Goal: Task Accomplishment & Management: Manage account settings

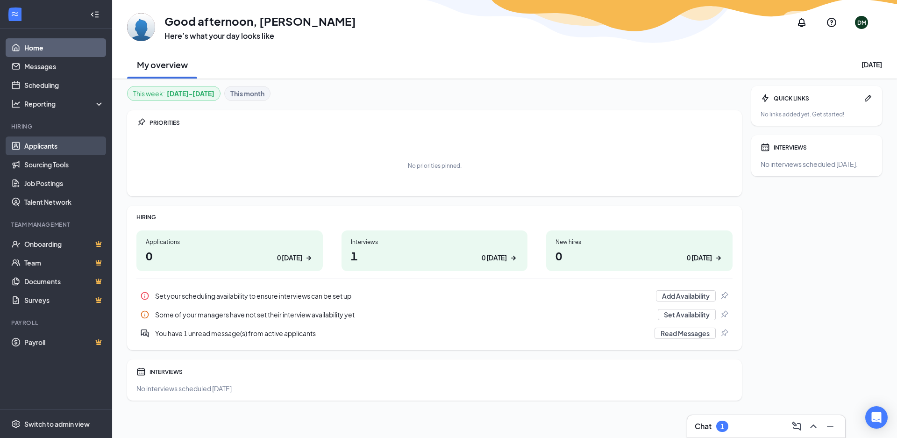
click at [50, 143] on link "Applicants" at bounding box center [64, 145] width 80 height 19
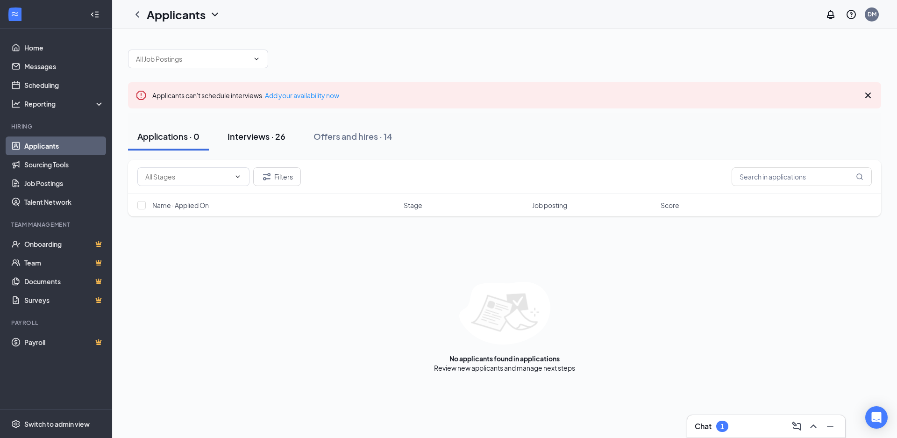
click at [259, 133] on div "Interviews · 26" at bounding box center [256, 136] width 58 height 12
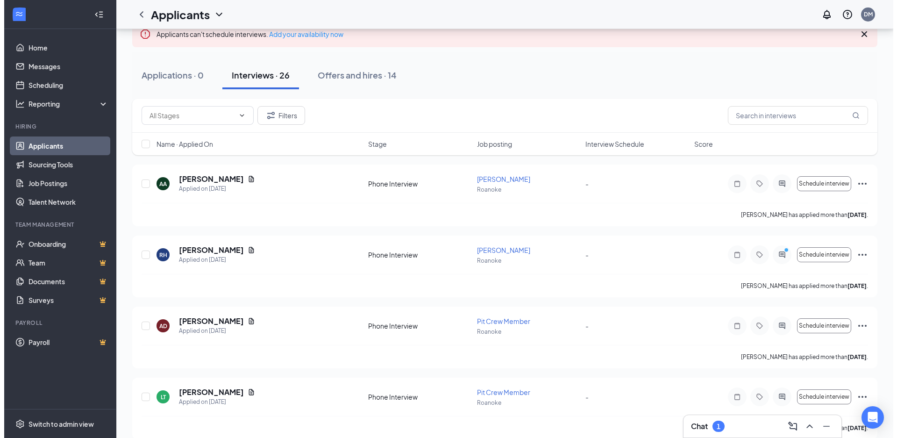
scroll to position [94, 0]
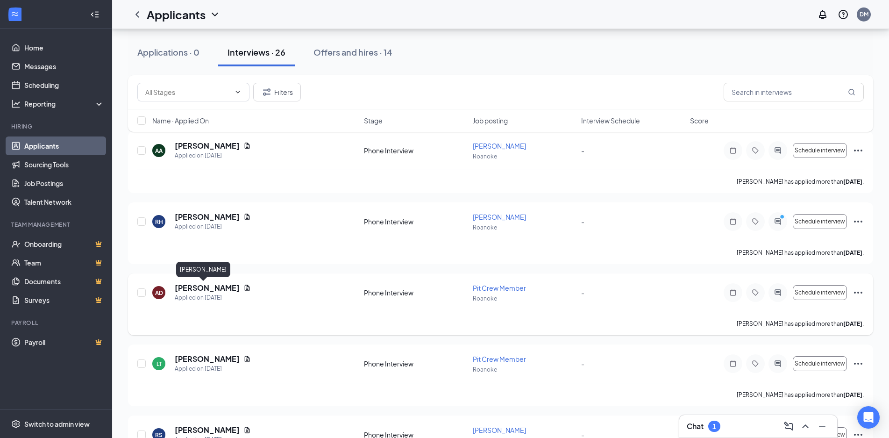
click at [202, 287] on h5 "[PERSON_NAME]" at bounding box center [207, 288] width 65 height 10
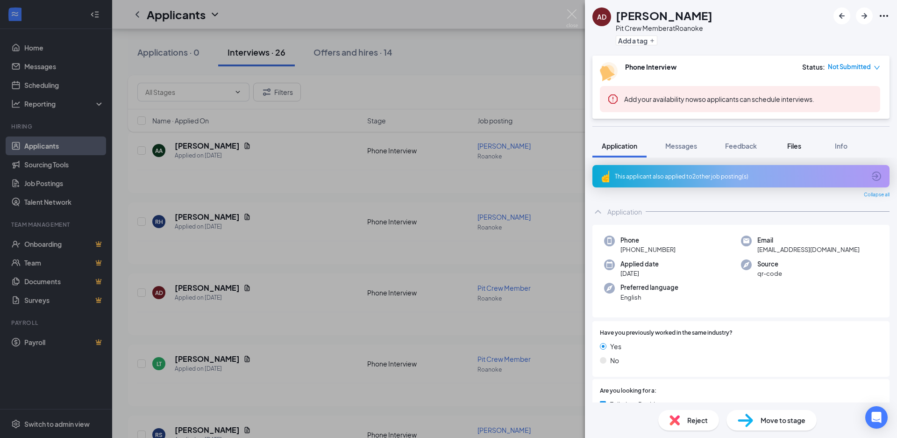
click at [791, 149] on span "Files" at bounding box center [794, 146] width 14 height 8
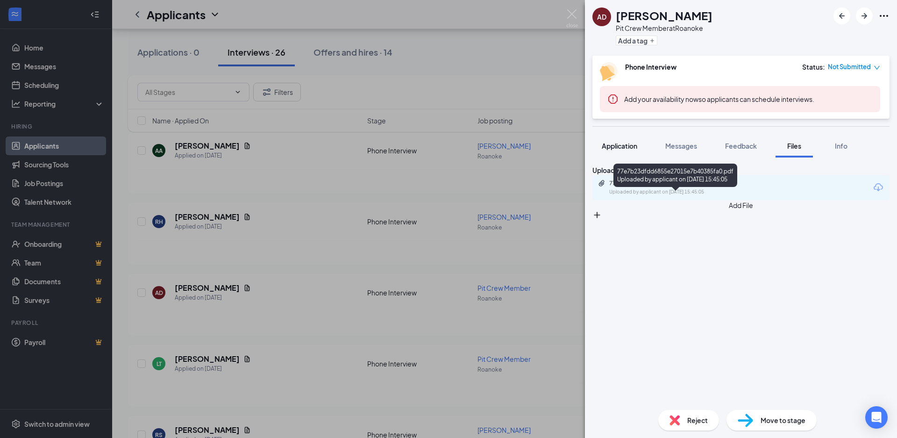
click at [613, 145] on span "Application" at bounding box center [619, 146] width 35 height 8
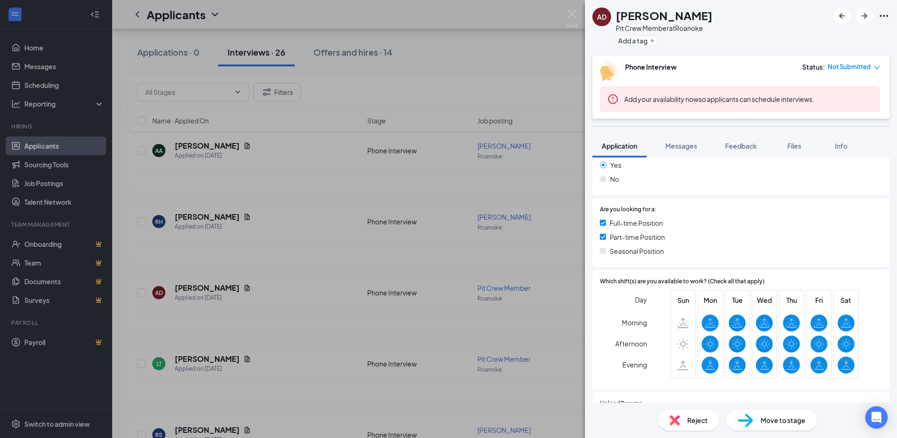
scroll to position [182, 0]
click at [796, 145] on span "Files" at bounding box center [794, 146] width 14 height 8
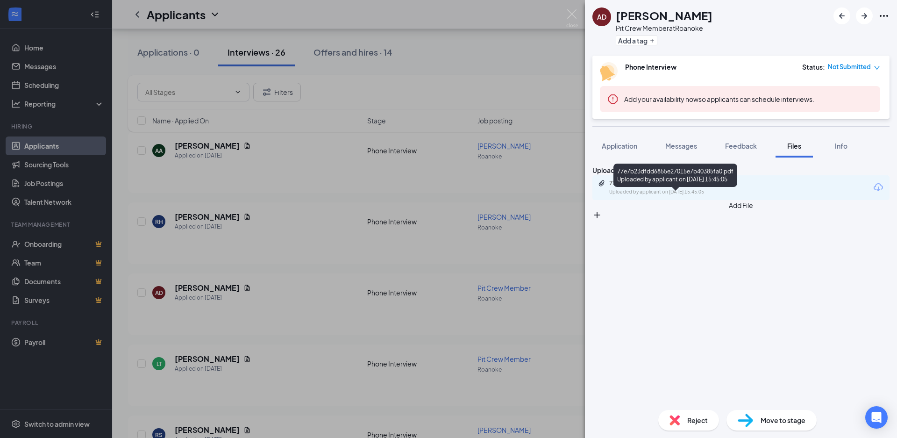
click at [699, 187] on div "77e7b23dfdd6855e27015e7b40385fa0.pdf" at bounding box center [674, 182] width 131 height 7
click at [320, 274] on div "AD [PERSON_NAME] Pit Crew Member at [GEOGRAPHIC_DATA] Add a tag Phone Interview…" at bounding box center [448, 219] width 897 height 438
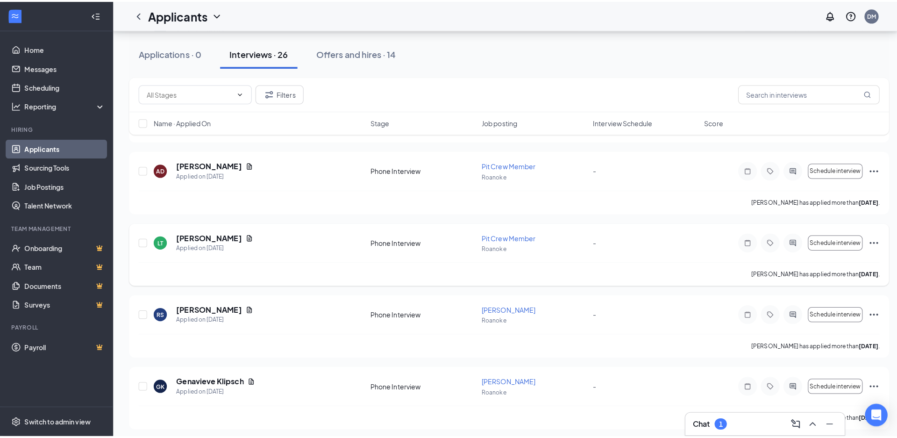
scroll to position [224, 0]
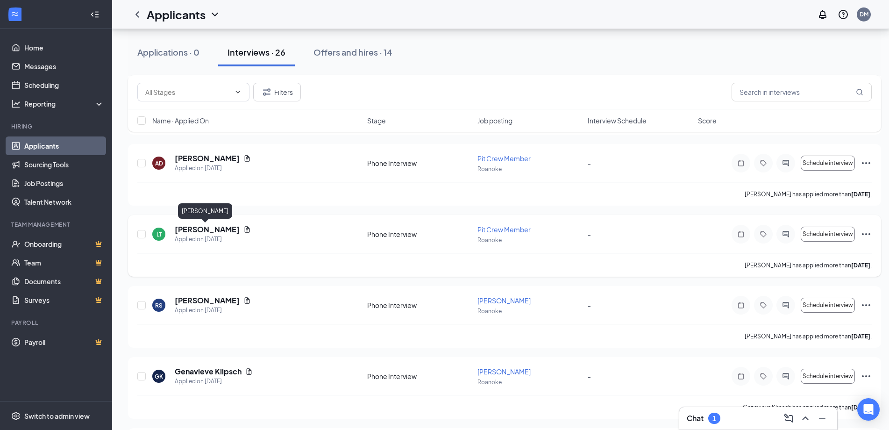
click at [213, 226] on h5 "[PERSON_NAME]" at bounding box center [207, 229] width 65 height 10
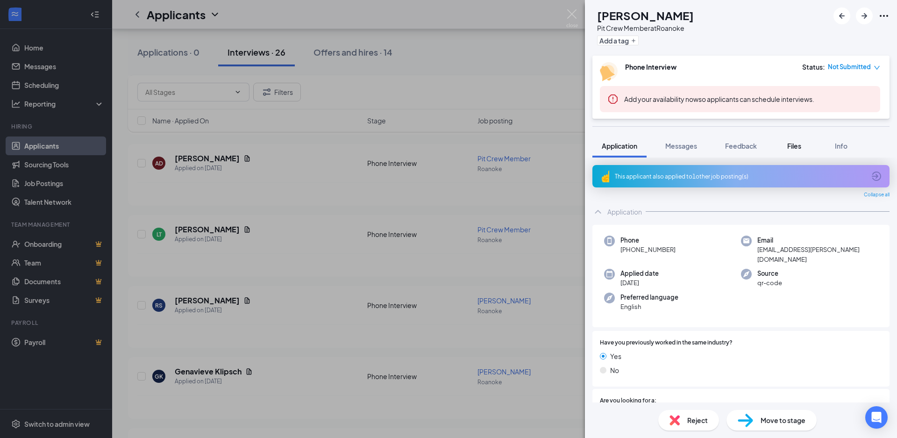
click at [787, 148] on div "Files" at bounding box center [794, 145] width 19 height 9
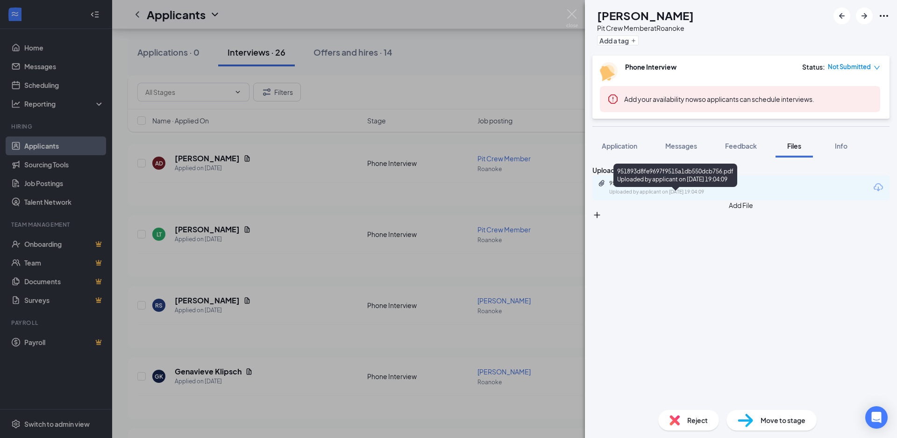
click at [678, 187] on div "951893d8fe9697f9515a1db550dcb756.pdf" at bounding box center [674, 182] width 131 height 7
click at [290, 216] on div "LT [PERSON_NAME] Pit Crew Member at [GEOGRAPHIC_DATA] Add a tag Phone Interview…" at bounding box center [448, 219] width 897 height 438
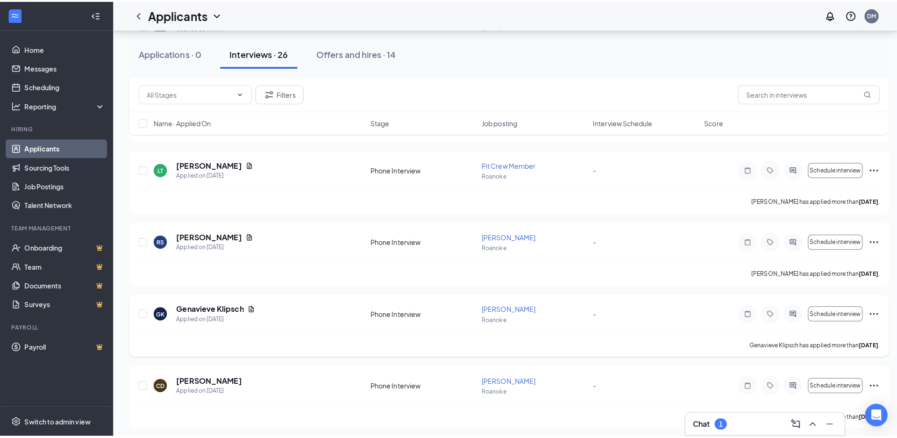
scroll to position [284, 0]
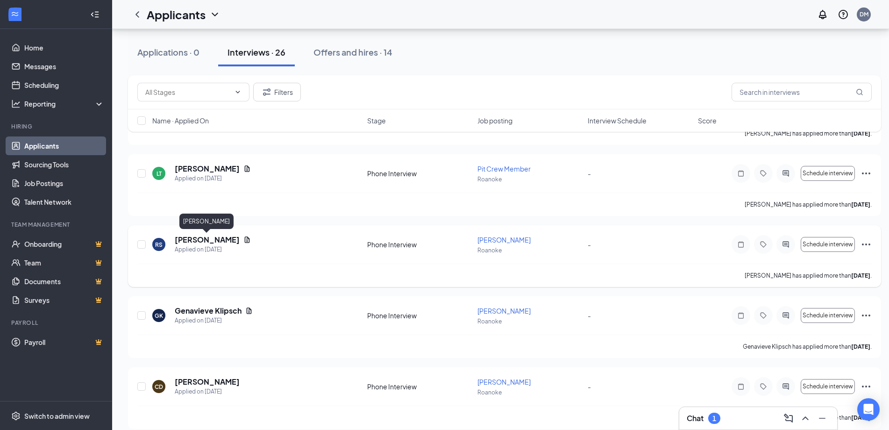
click at [195, 239] on h5 "[PERSON_NAME]" at bounding box center [207, 239] width 65 height 10
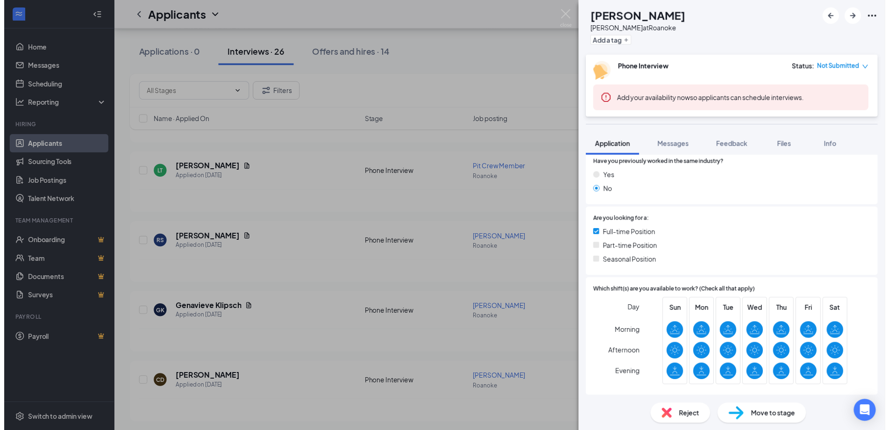
scroll to position [239, 0]
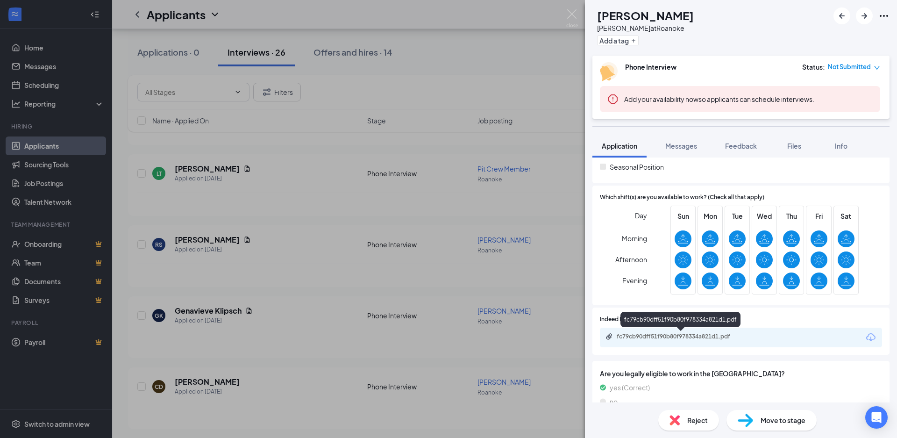
click at [709, 336] on div "fc79cb90dff51f90b80f978334a821d1.pdf" at bounding box center [681, 336] width 131 height 7
click at [458, 221] on div "RS [PERSON_NAME] at [GEOGRAPHIC_DATA] Add a tag Phone Interview Status : Not Su…" at bounding box center [448, 219] width 897 height 438
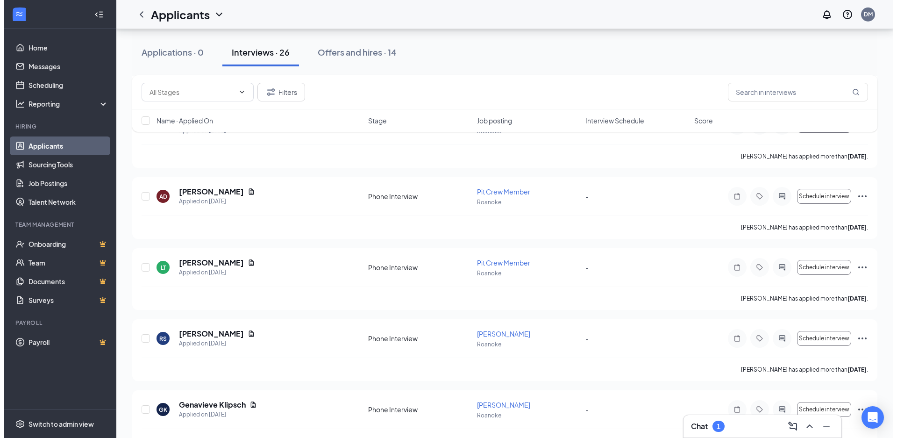
scroll to position [193, 0]
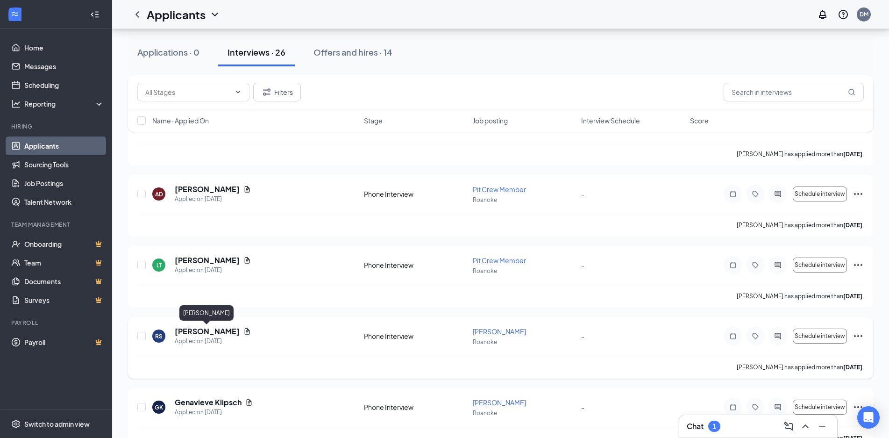
click at [217, 330] on h5 "[PERSON_NAME]" at bounding box center [207, 331] width 65 height 10
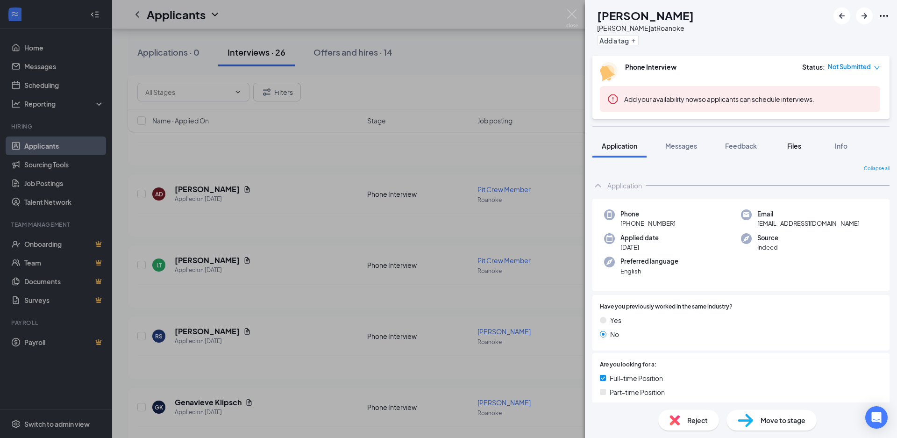
click at [793, 142] on span "Files" at bounding box center [794, 146] width 14 height 8
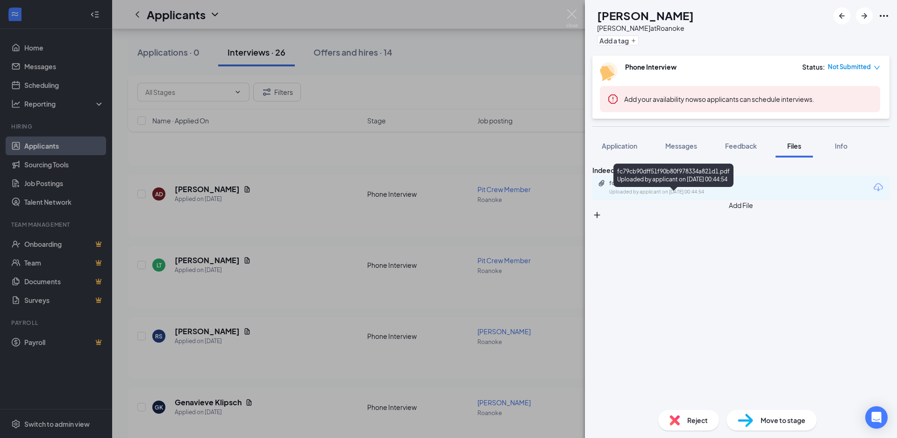
click at [694, 187] on div "fc79cb90dff51f90b80f978334a821d1.pdf" at bounding box center [674, 182] width 131 height 7
click at [340, 125] on div "RS [PERSON_NAME] at [GEOGRAPHIC_DATA] Add a tag Phone Interview Status : Not Su…" at bounding box center [448, 219] width 897 height 438
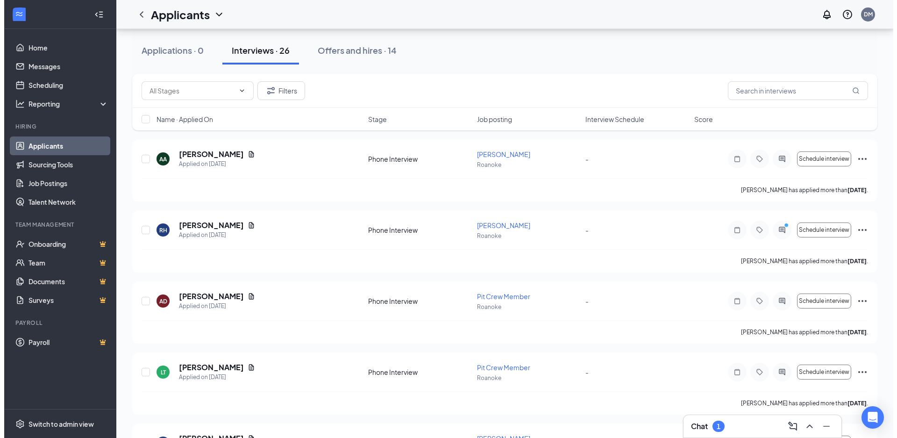
scroll to position [92, 0]
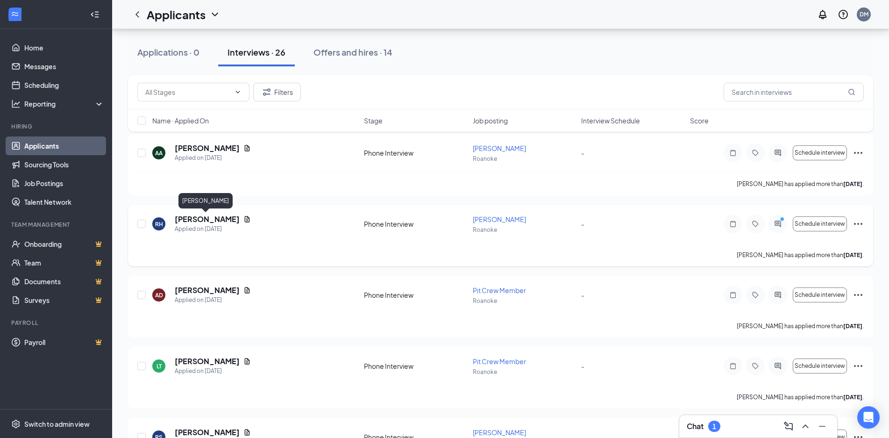
click at [204, 219] on h5 "[PERSON_NAME]" at bounding box center [207, 219] width 65 height 10
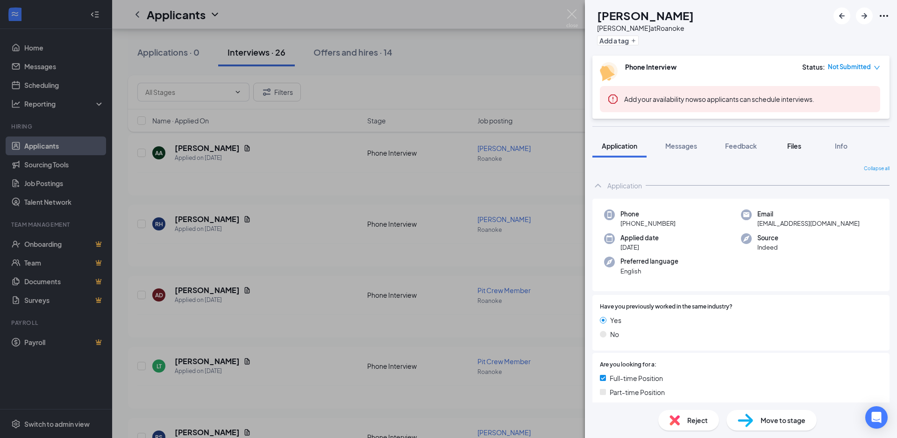
click at [807, 149] on button "Files" at bounding box center [793, 145] width 37 height 23
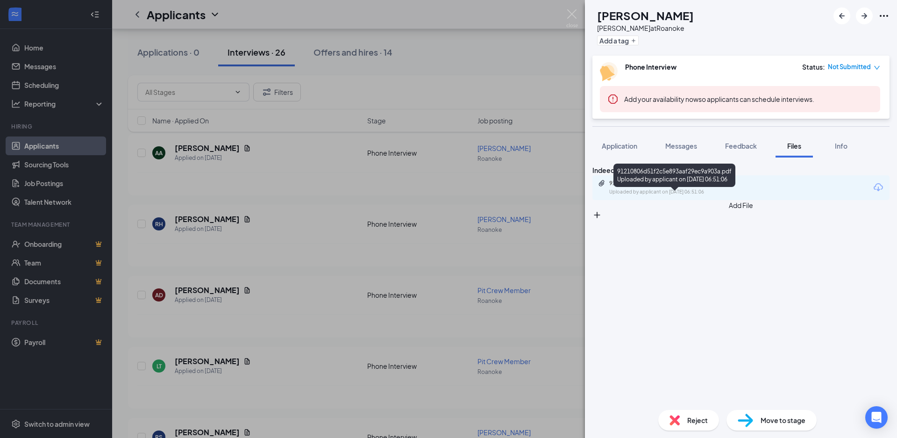
click at [672, 187] on div "91210806d51f2c5e893aaf29ec9a903a.pdf" at bounding box center [674, 182] width 131 height 7
click at [365, 152] on div "RH [PERSON_NAME] at [GEOGRAPHIC_DATA] Add a tag Phone Interview Status : Not Su…" at bounding box center [448, 219] width 897 height 438
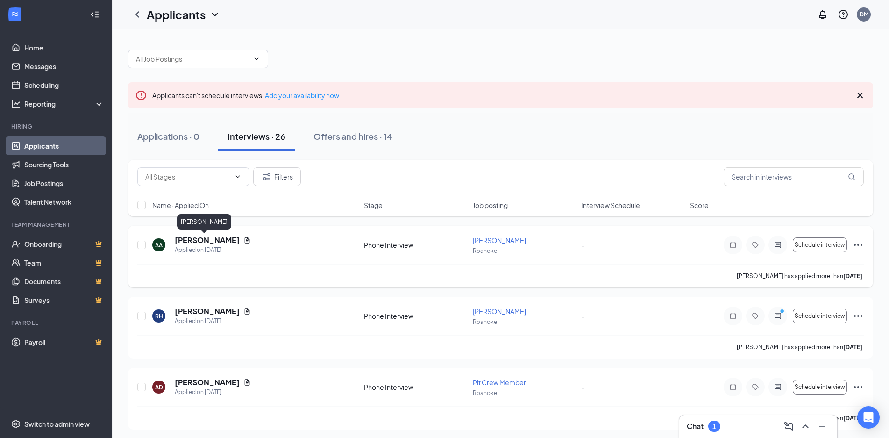
click at [212, 240] on h5 "[PERSON_NAME]" at bounding box center [207, 240] width 65 height 10
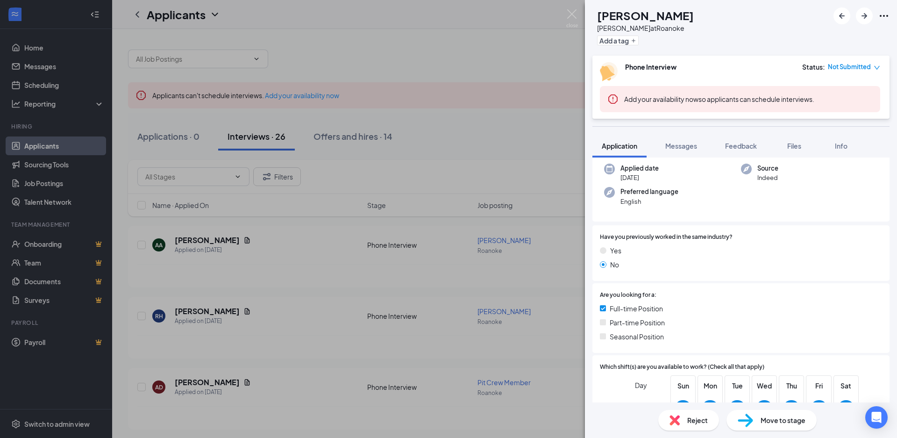
scroll to position [25, 0]
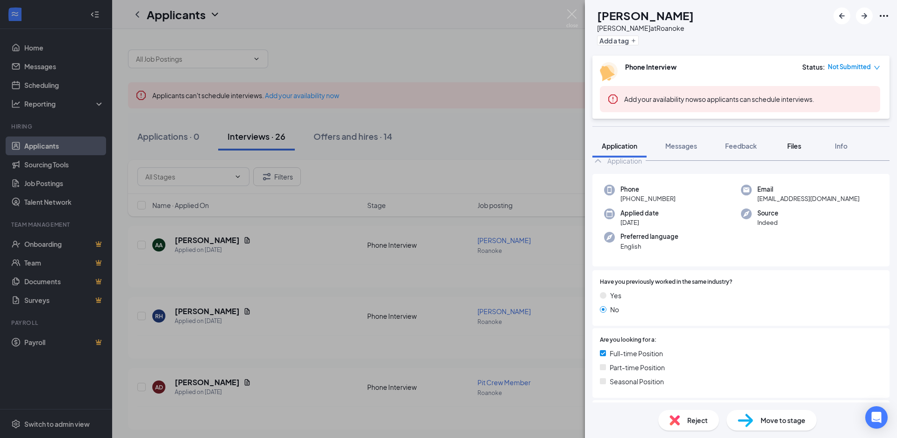
click at [790, 144] on span "Files" at bounding box center [794, 146] width 14 height 8
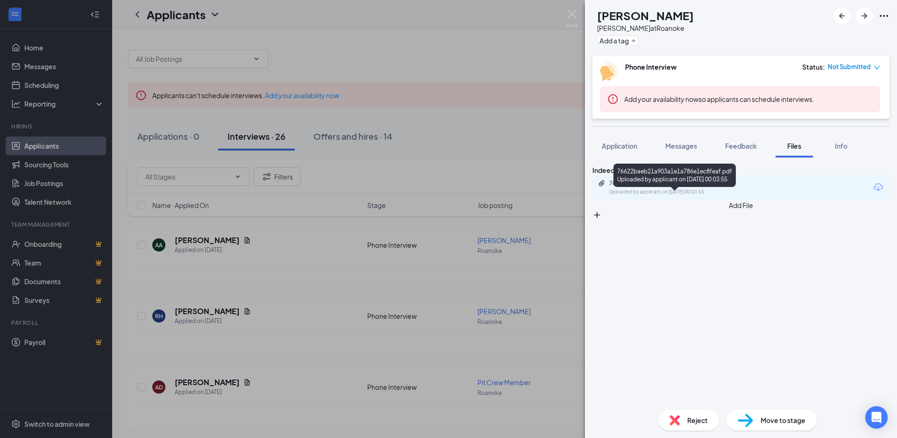
click at [694, 187] on div "76622baeb21a903a1e1a786e1ec8feaf.pdf" at bounding box center [674, 182] width 131 height 7
click at [448, 64] on div "AA [PERSON_NAME] at [GEOGRAPHIC_DATA] Add a tag Phone Interview Status : Not Su…" at bounding box center [448, 219] width 897 height 438
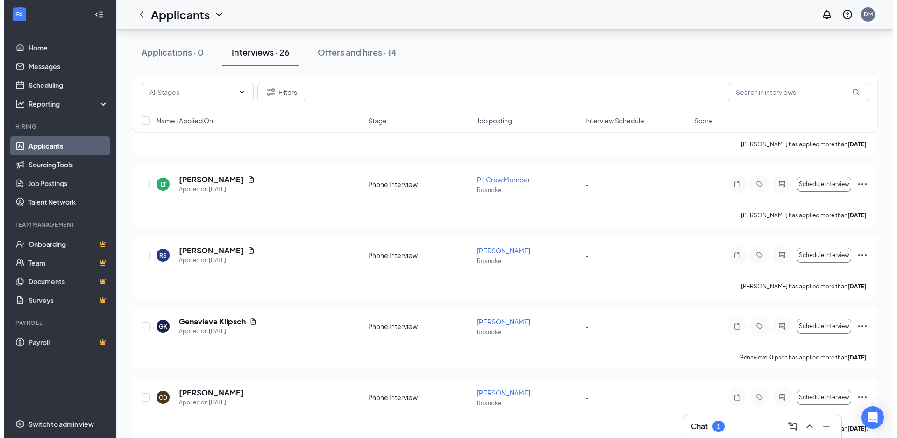
scroll to position [283, 0]
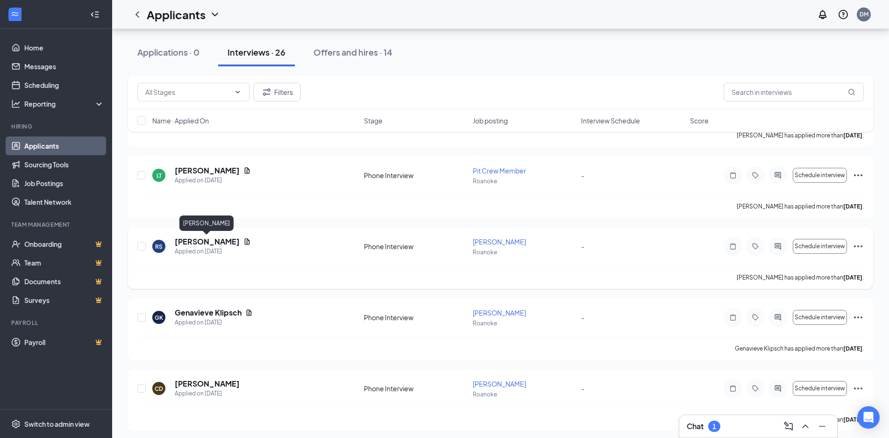
click at [205, 240] on h5 "[PERSON_NAME]" at bounding box center [207, 241] width 65 height 10
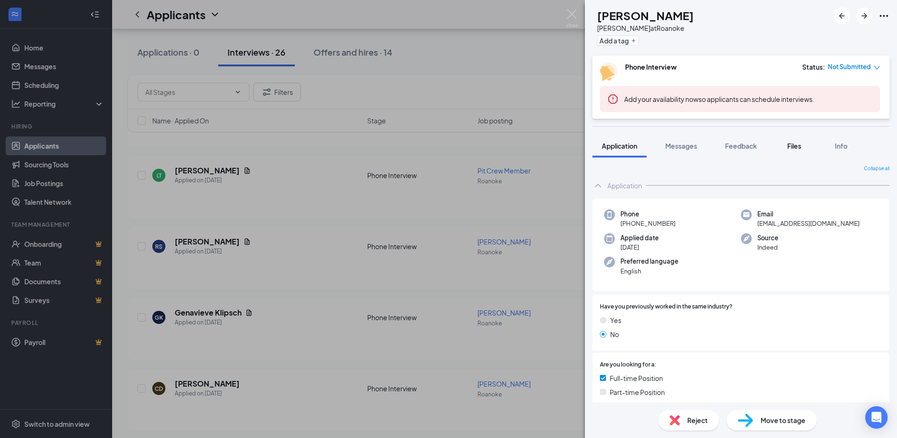
click at [800, 146] on span "Files" at bounding box center [794, 146] width 14 height 8
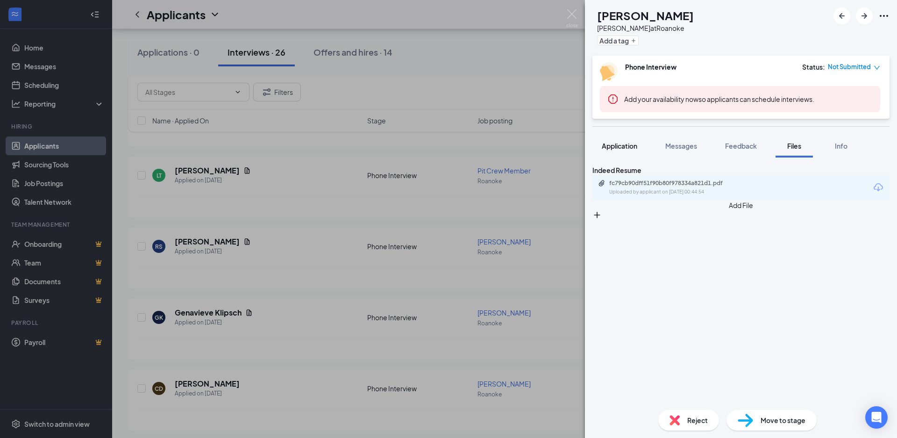
click at [628, 150] on button "Application" at bounding box center [619, 145] width 54 height 23
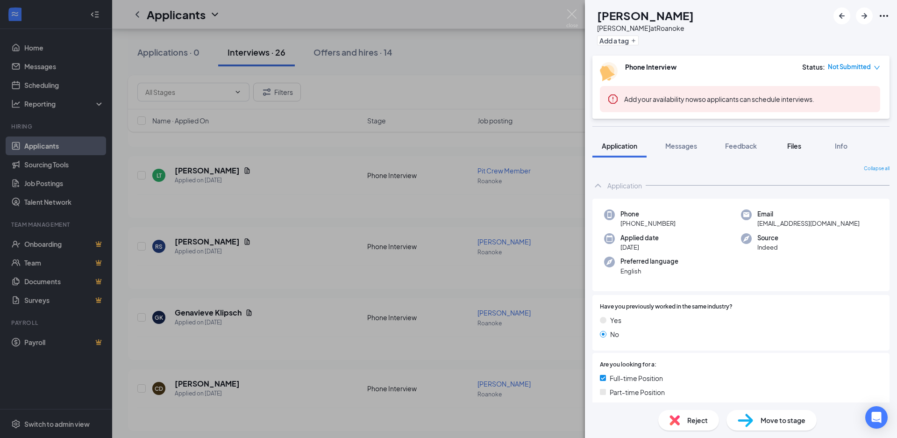
click at [797, 146] on span "Files" at bounding box center [794, 146] width 14 height 8
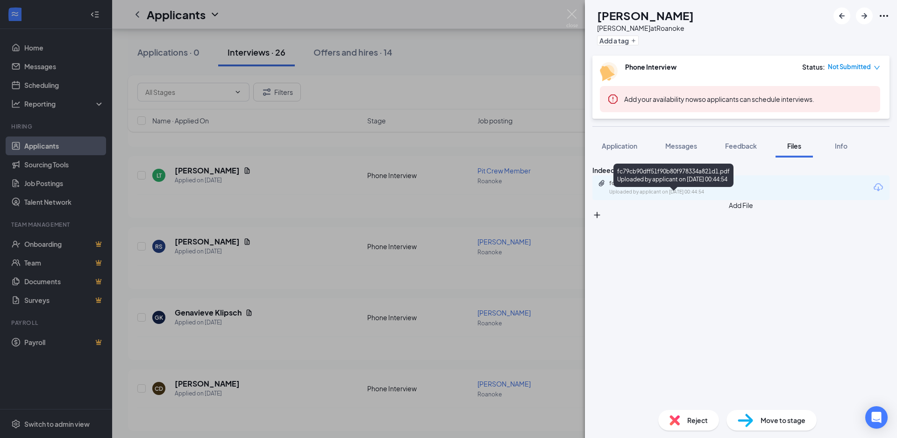
click at [700, 187] on div "fc79cb90dff51f90b80f978334a821d1.pdf" at bounding box center [674, 182] width 131 height 7
click at [309, 269] on div "RS [PERSON_NAME] at [GEOGRAPHIC_DATA] Add a tag Phone Interview Status : Not Su…" at bounding box center [448, 219] width 897 height 438
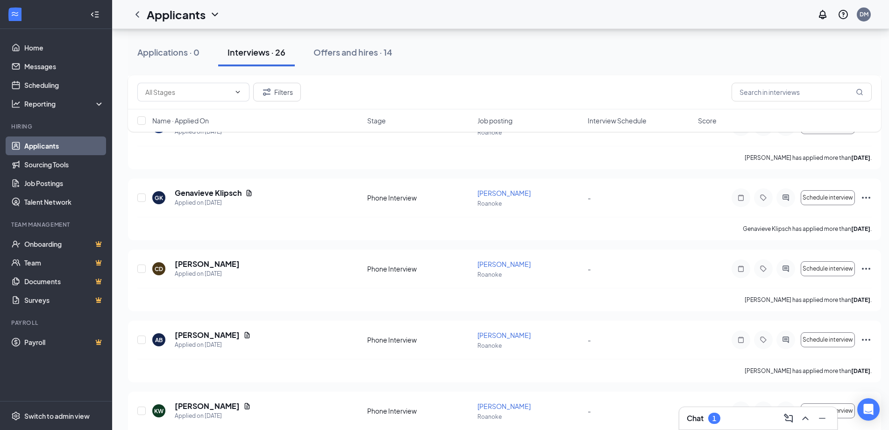
scroll to position [372, 0]
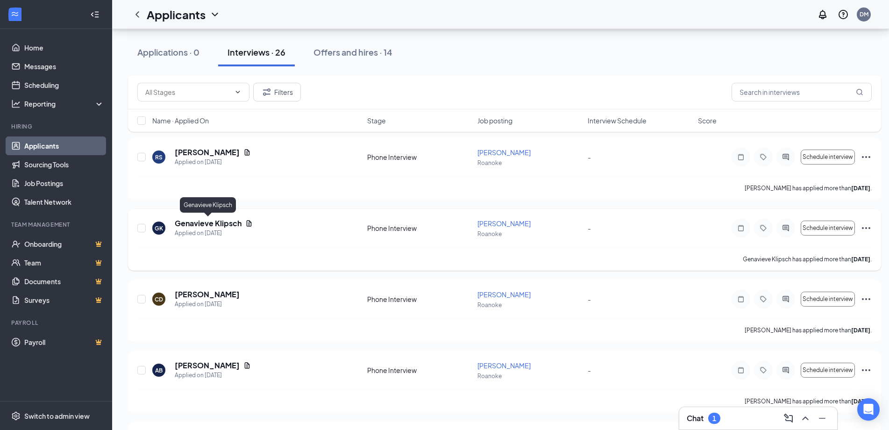
click at [202, 222] on h5 "Genavieve Klipsch" at bounding box center [208, 223] width 67 height 10
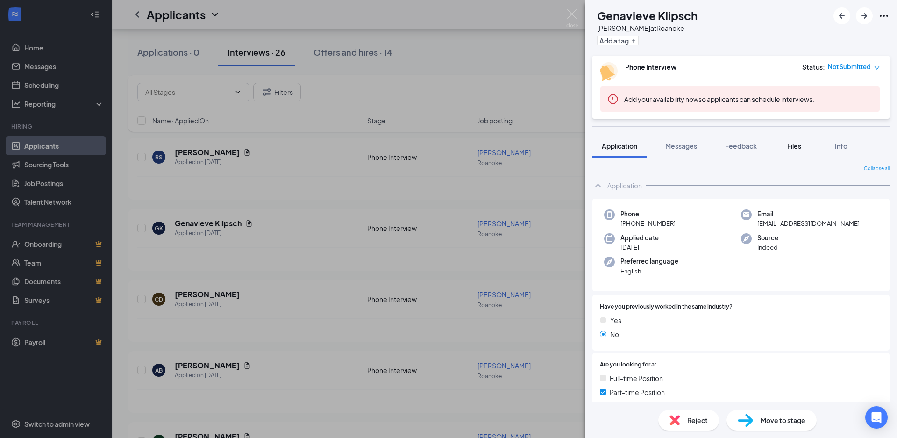
click at [782, 148] on button "Files" at bounding box center [793, 145] width 37 height 23
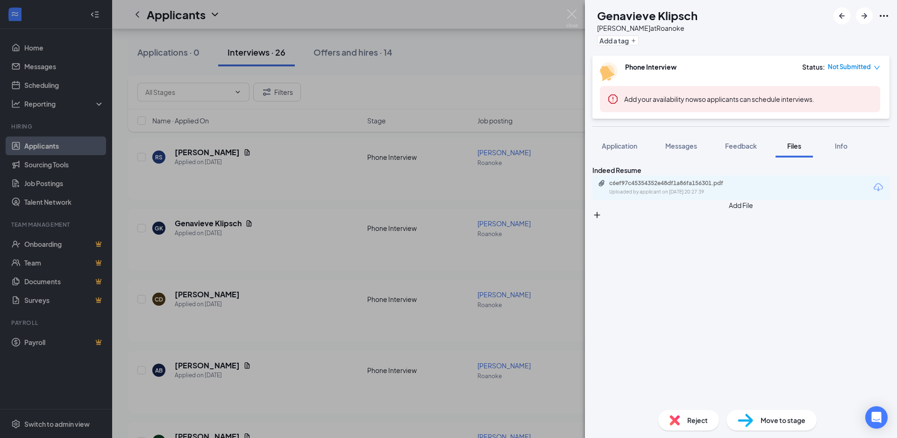
click at [439, 281] on div "GK Genavieve Klipsch [PERSON_NAME] at [GEOGRAPHIC_DATA] Add a tag Phone Intervi…" at bounding box center [448, 219] width 897 height 438
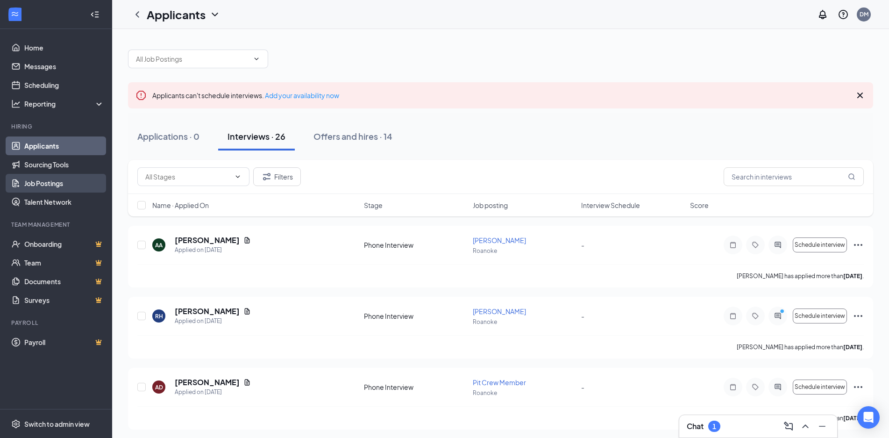
click at [68, 182] on link "Job Postings" at bounding box center [64, 183] width 80 height 19
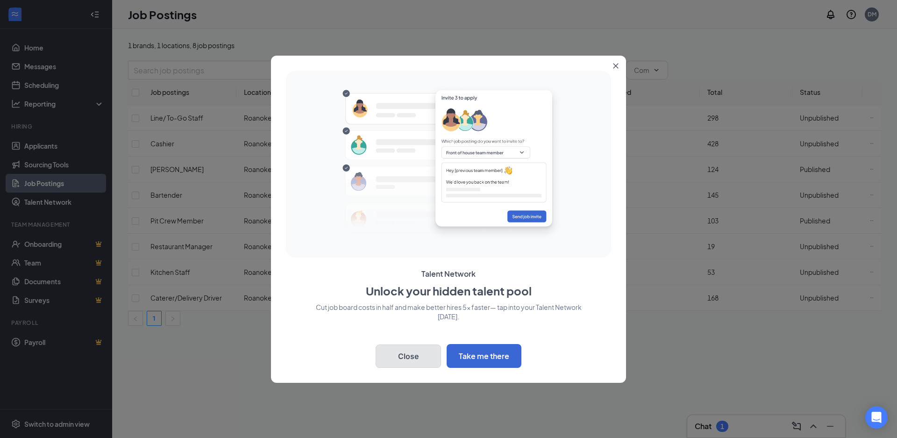
click at [411, 359] on button "Close" at bounding box center [407, 355] width 65 height 23
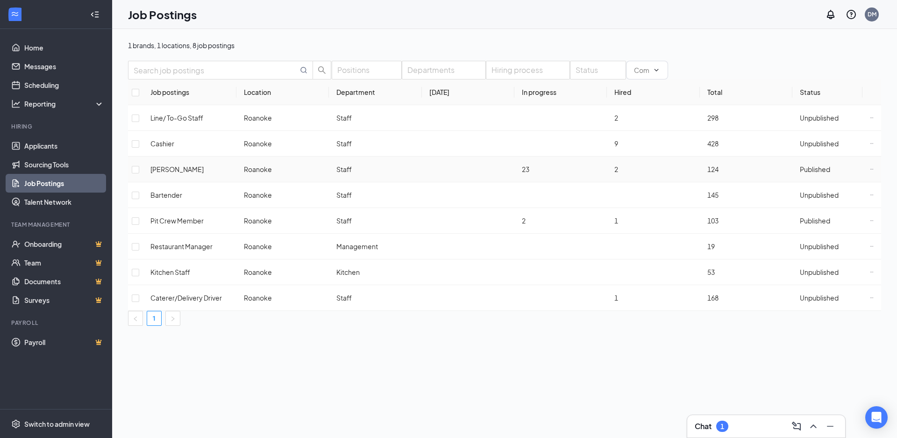
click at [800, 174] on div "Published" at bounding box center [815, 169] width 30 height 10
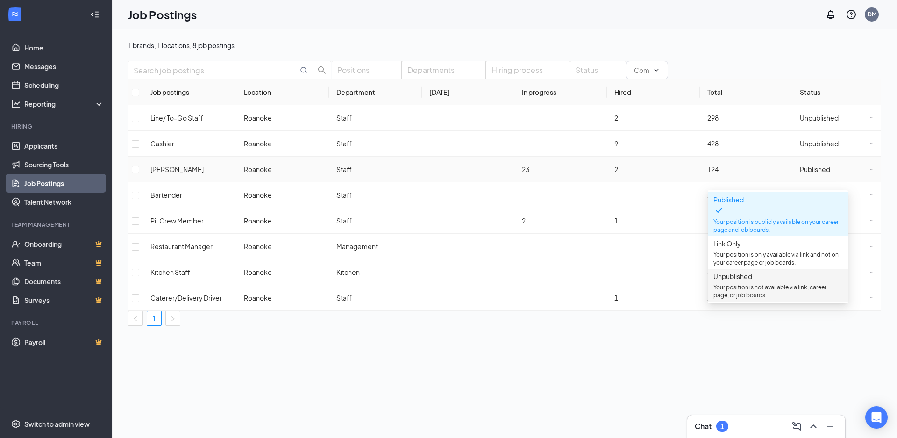
click at [752, 280] on span "Unpublished" at bounding box center [732, 276] width 39 height 8
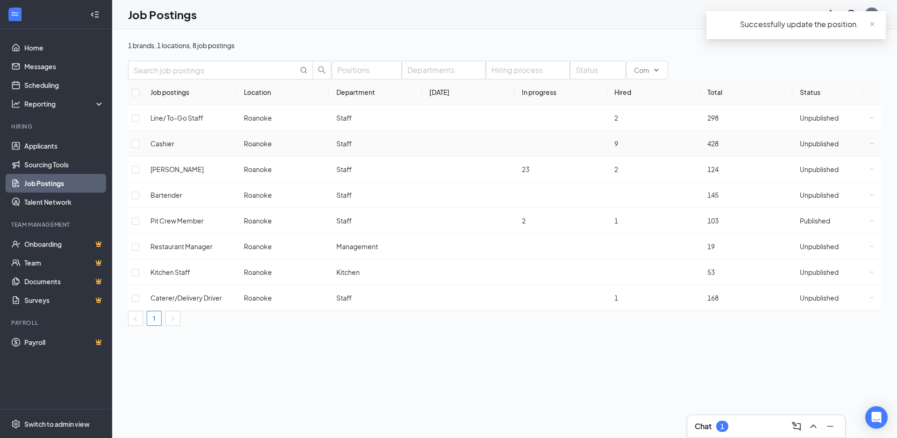
click at [800, 149] on div "Unpublished" at bounding box center [819, 143] width 39 height 10
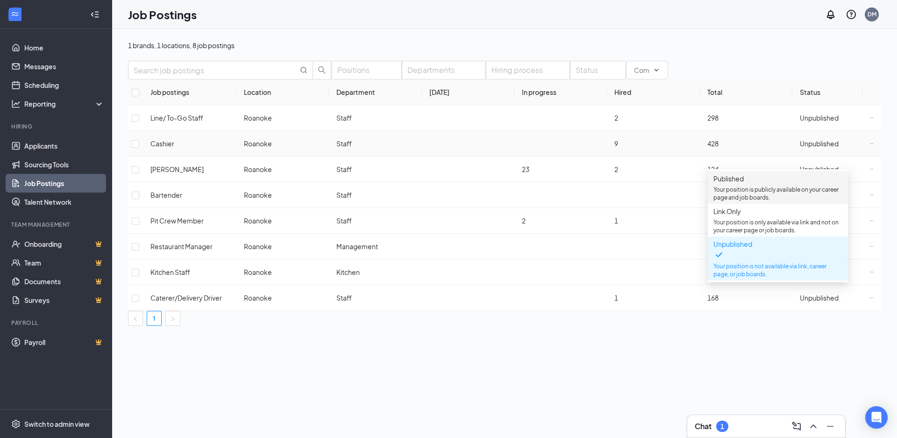
click at [757, 192] on p "Your position is publicly available on your career page and job boards." at bounding box center [777, 193] width 129 height 16
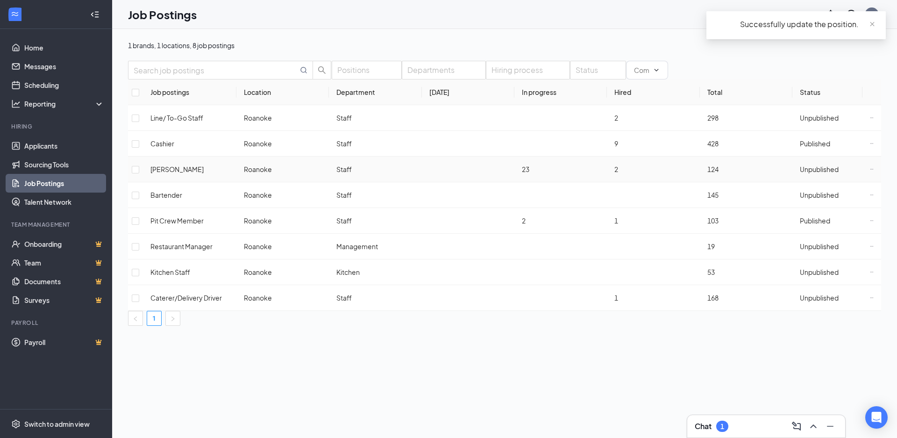
click at [800, 174] on div "Unpublished" at bounding box center [819, 169] width 39 height 10
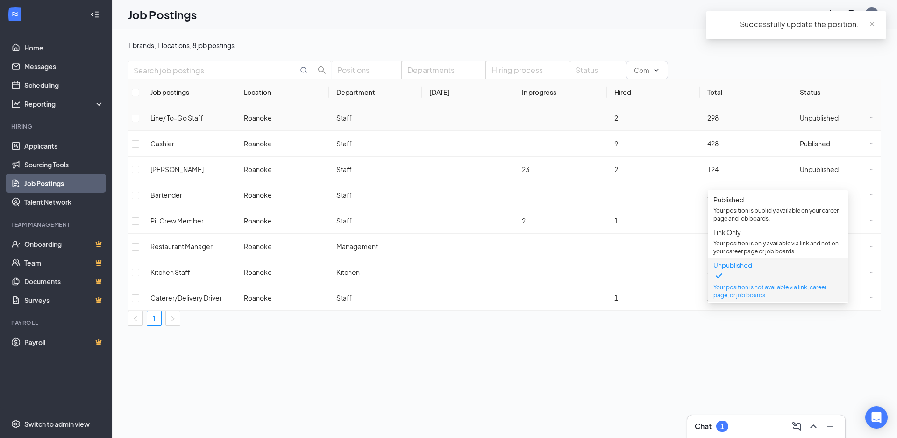
click at [800, 123] on div "Unpublished" at bounding box center [819, 118] width 39 height 10
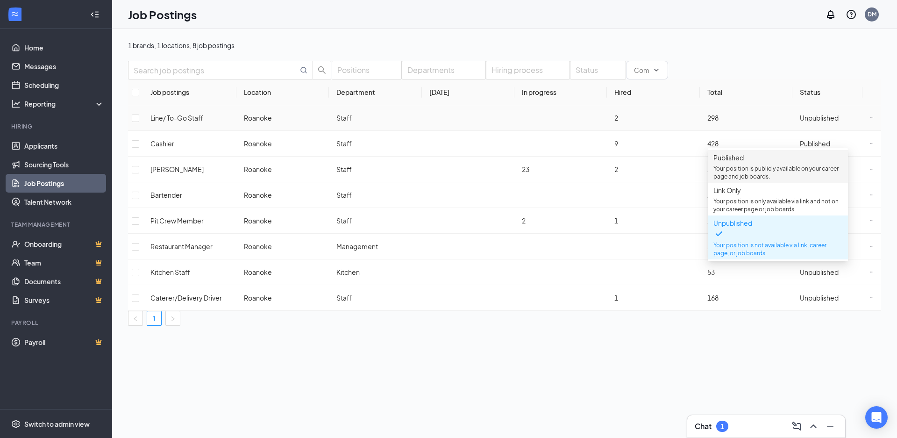
click at [765, 166] on span "Published Your position is publicly available on your career page and job board…" at bounding box center [777, 166] width 129 height 28
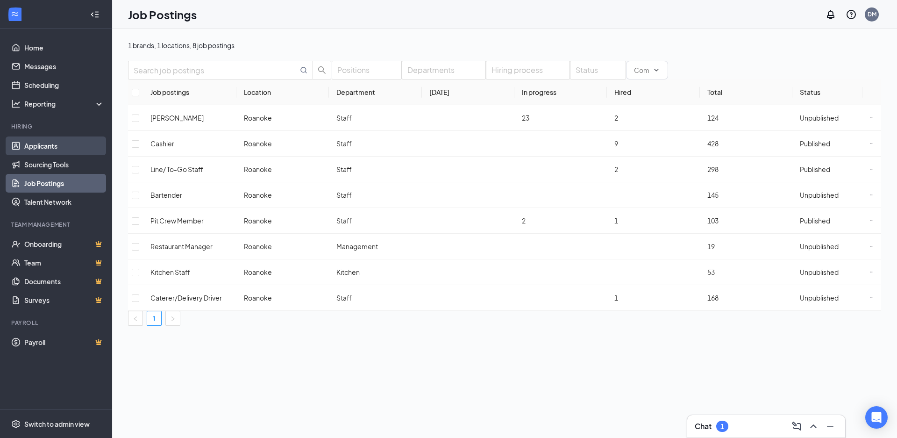
click at [43, 141] on link "Applicants" at bounding box center [64, 145] width 80 height 19
